Goal: Check status

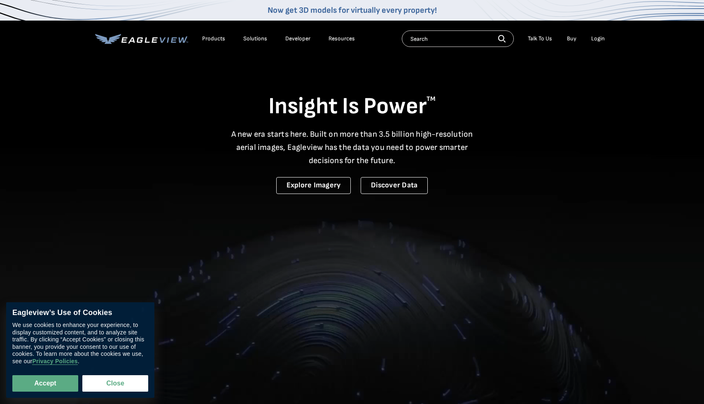
click at [597, 38] on div "Login" at bounding box center [598, 38] width 14 height 7
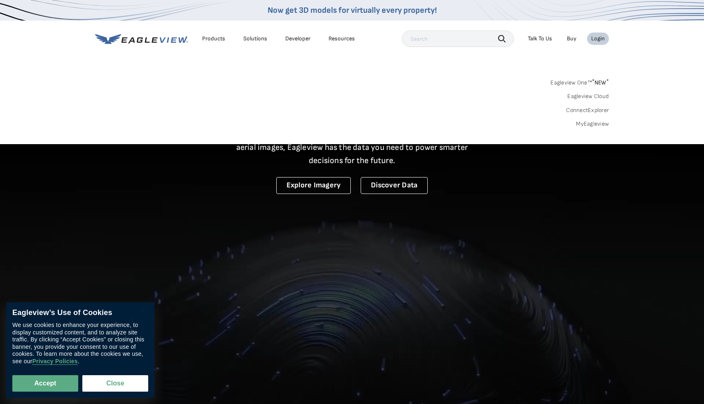
click at [597, 38] on div "Login" at bounding box center [598, 38] width 14 height 7
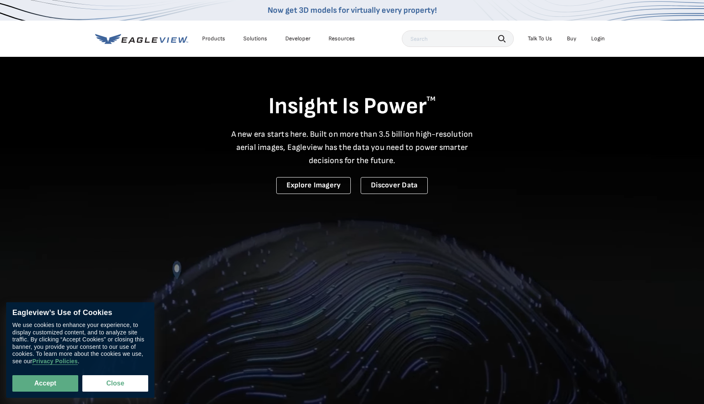
click at [597, 38] on div "Login" at bounding box center [598, 38] width 14 height 7
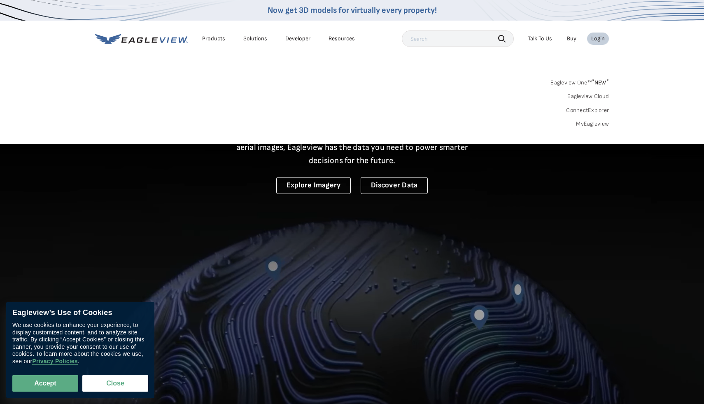
click at [590, 123] on link "MyEagleview" at bounding box center [592, 123] width 33 height 7
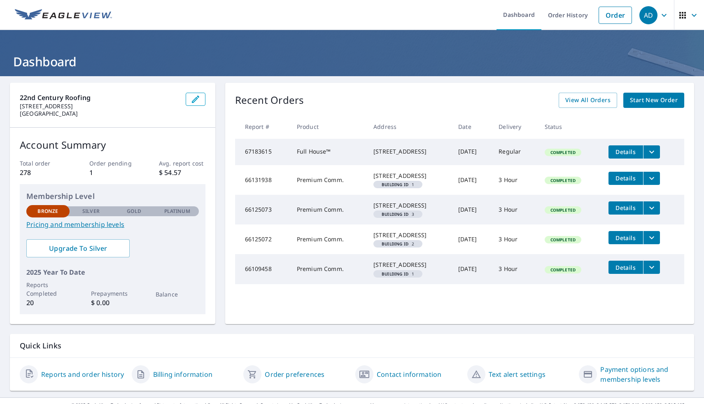
click at [638, 148] on span "Details" at bounding box center [625, 152] width 25 height 8
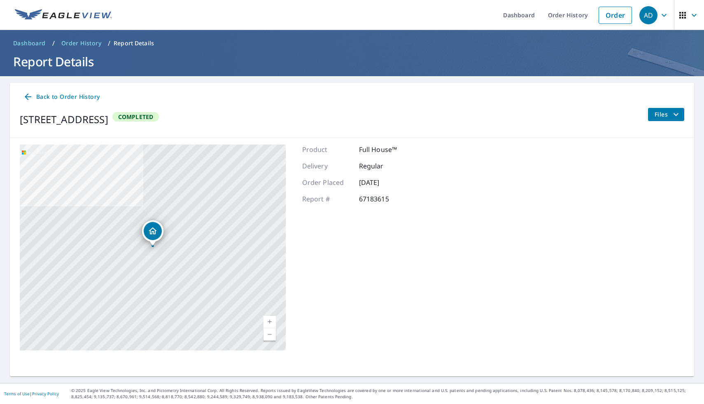
click at [29, 95] on icon at bounding box center [28, 97] width 10 height 10
